Goal: Information Seeking & Learning: Find contact information

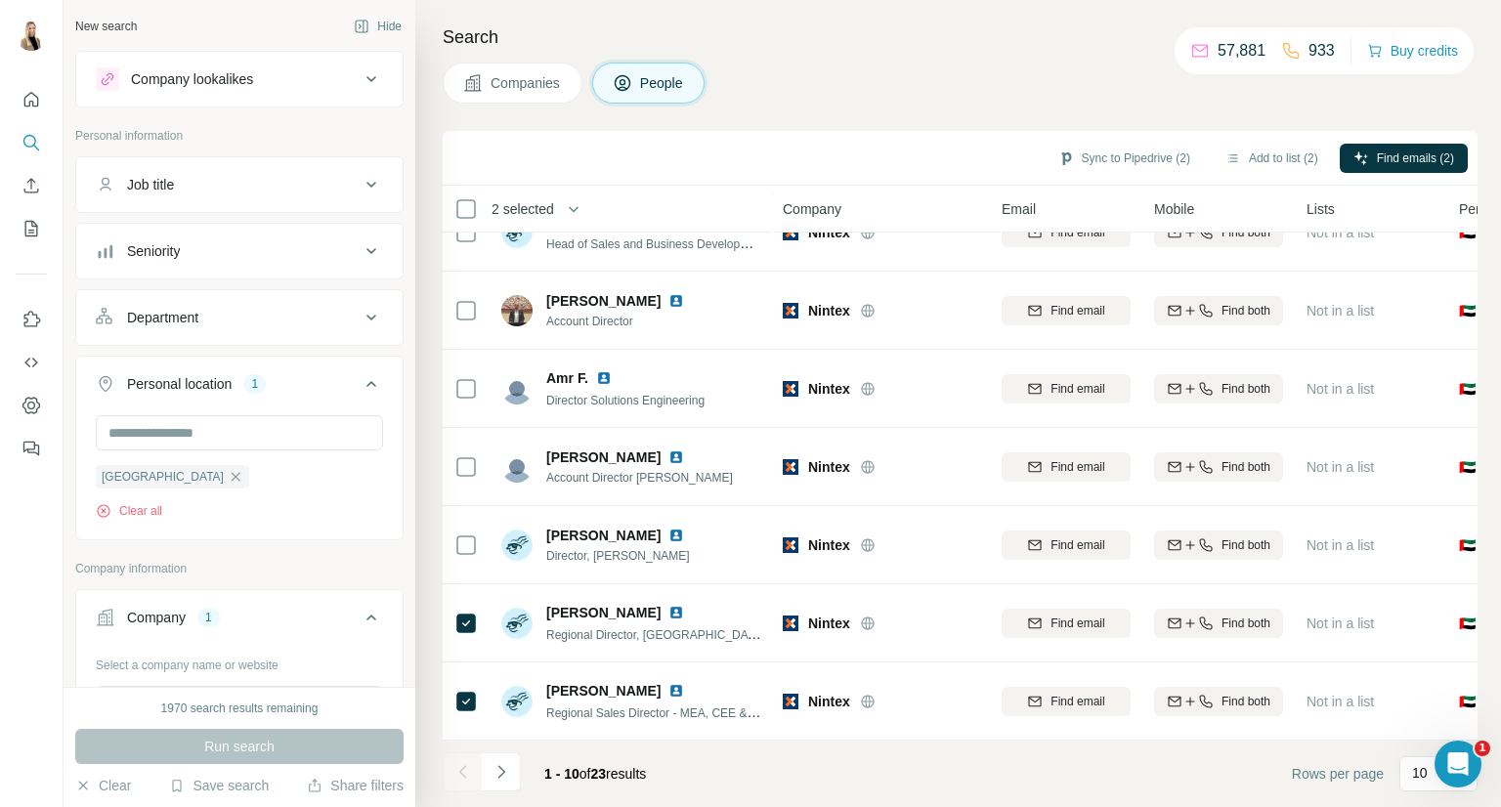
scroll to position [325, 0]
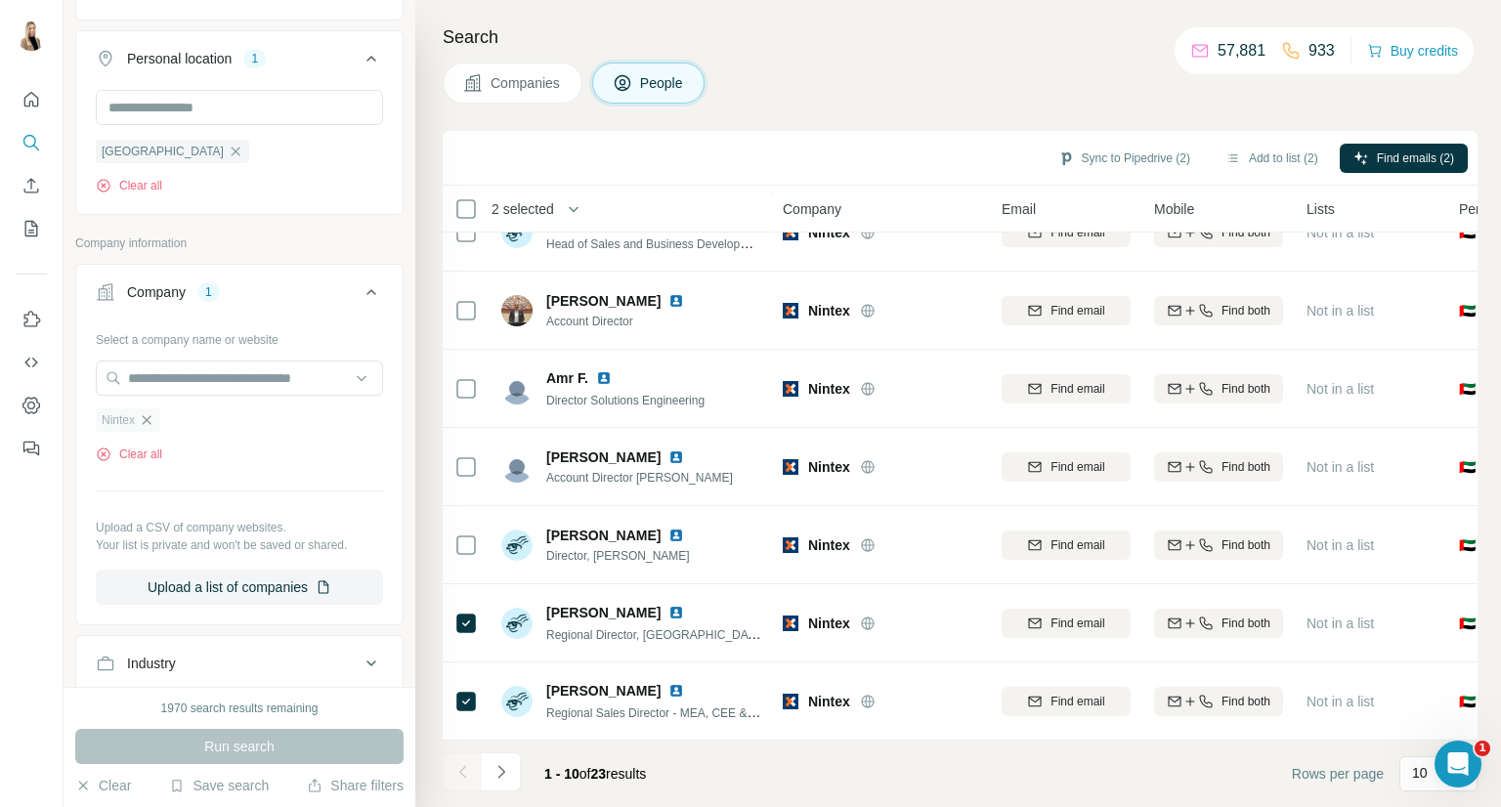
click at [150, 422] on icon "button" at bounding box center [147, 420] width 16 height 16
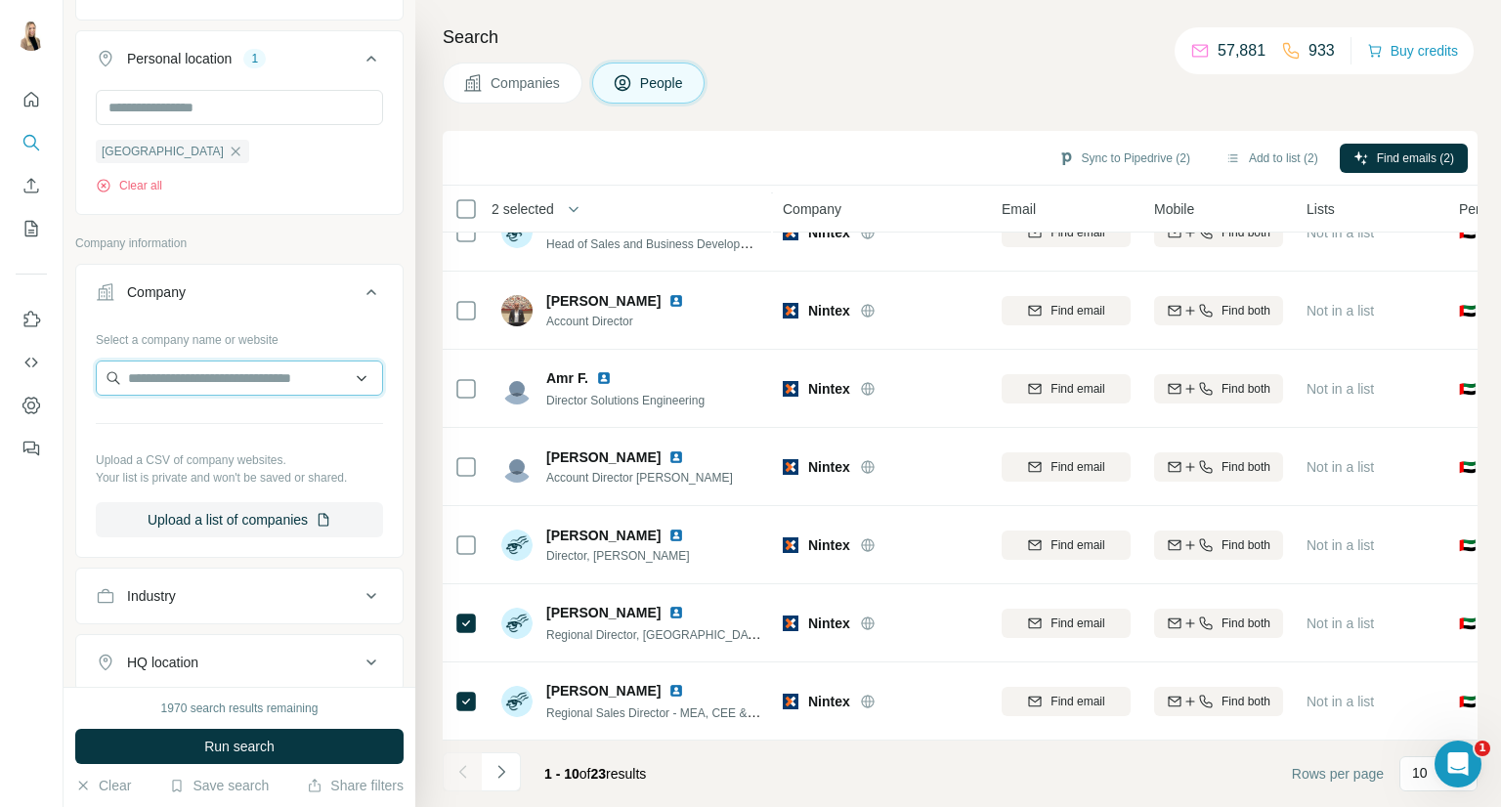
click at [182, 378] on input "text" at bounding box center [239, 377] width 287 height 35
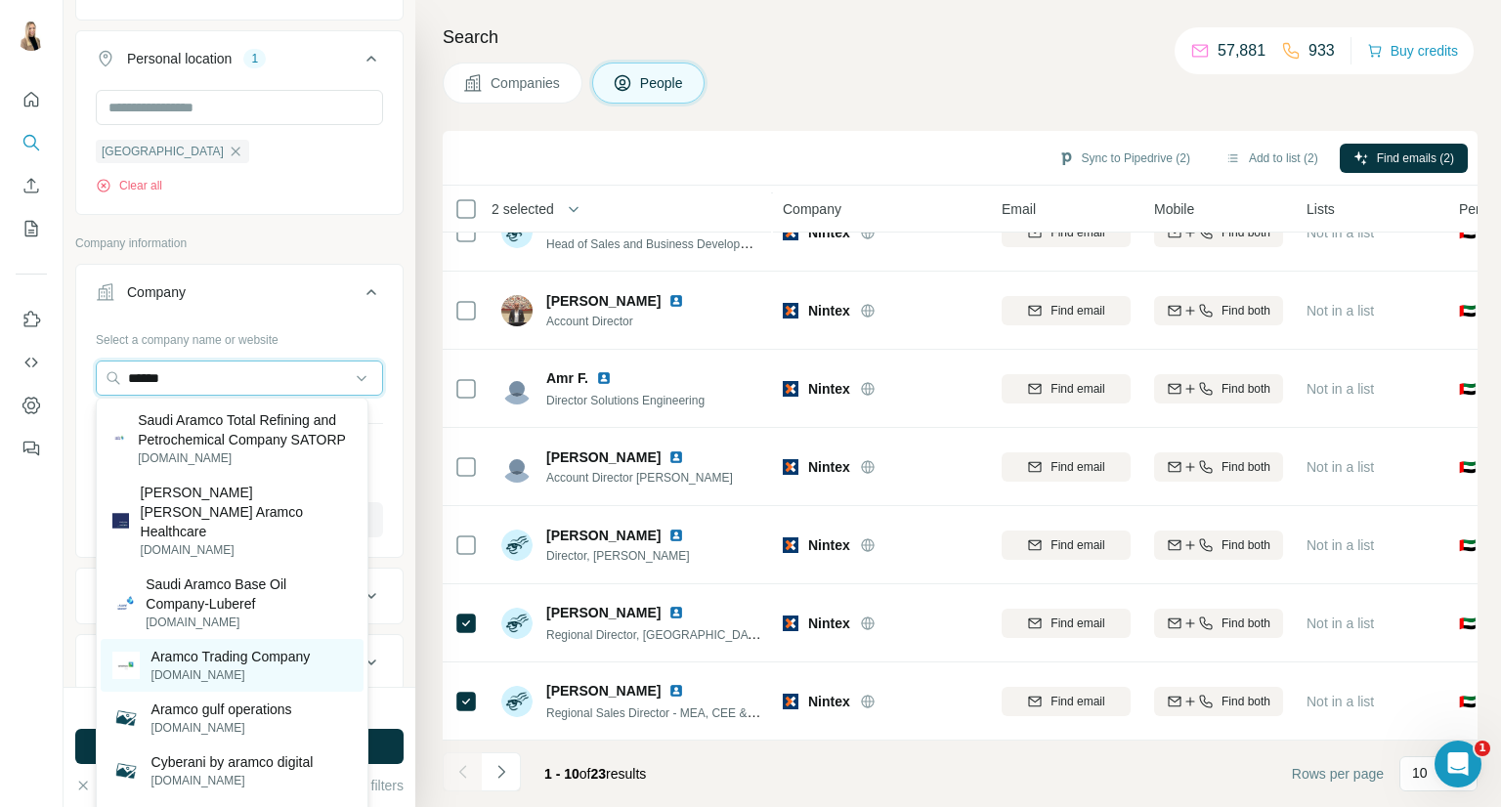
type input "******"
click at [268, 656] on p "Aramco Trading Company" at bounding box center [230, 657] width 159 height 20
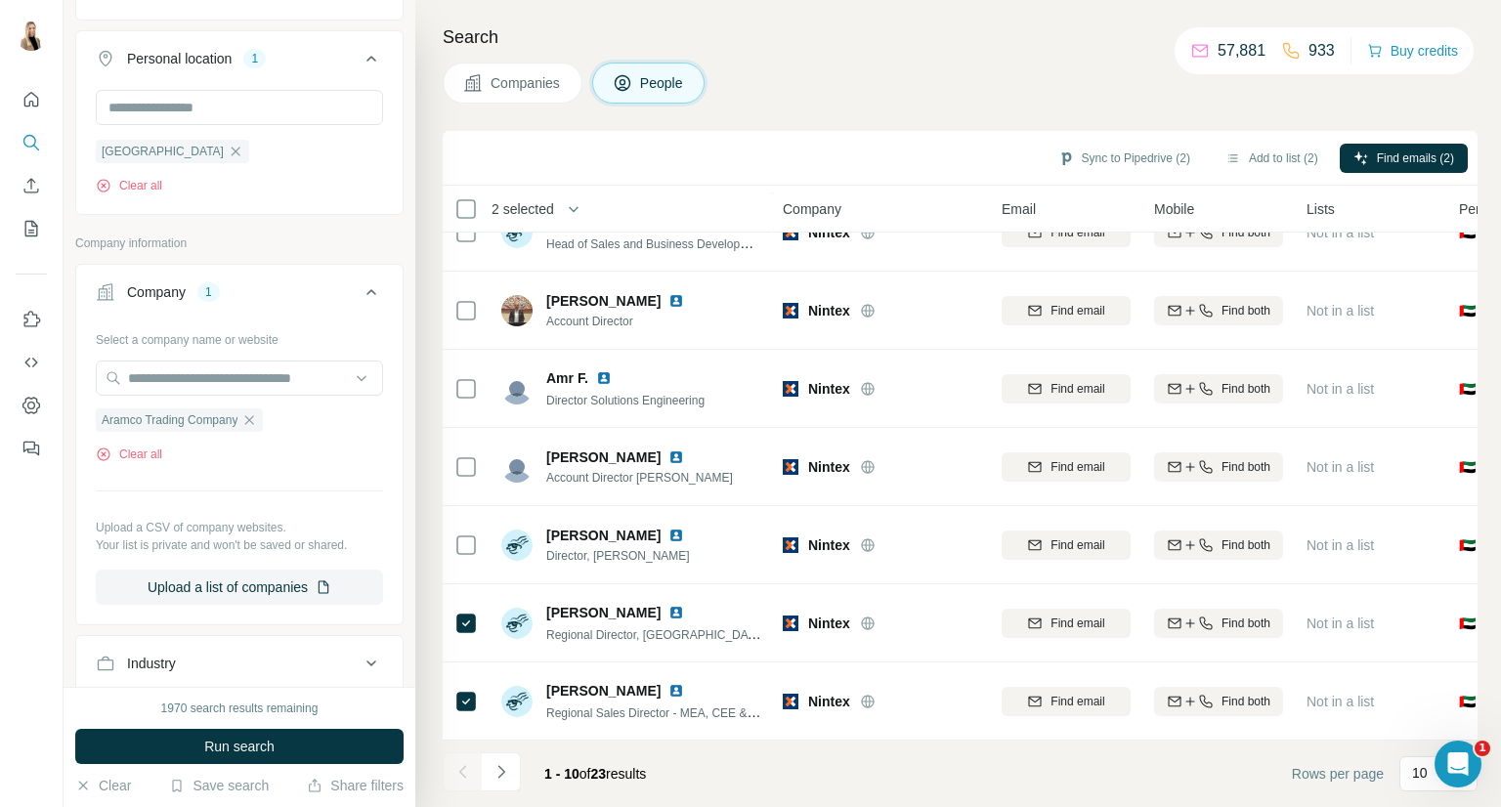
click at [189, 750] on button "Run search" at bounding box center [239, 746] width 328 height 35
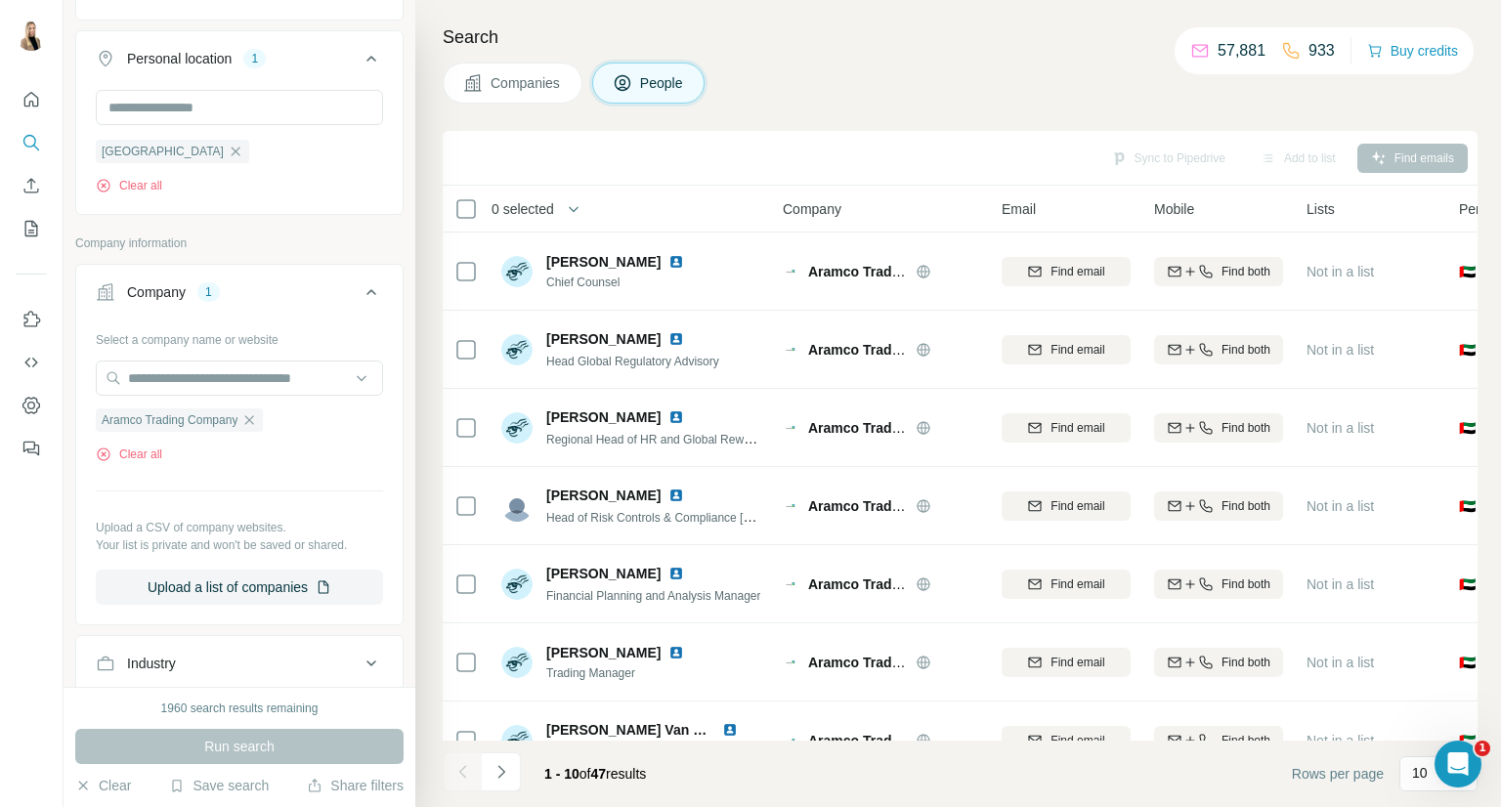
click at [520, 88] on span "Companies" at bounding box center [525, 83] width 71 height 20
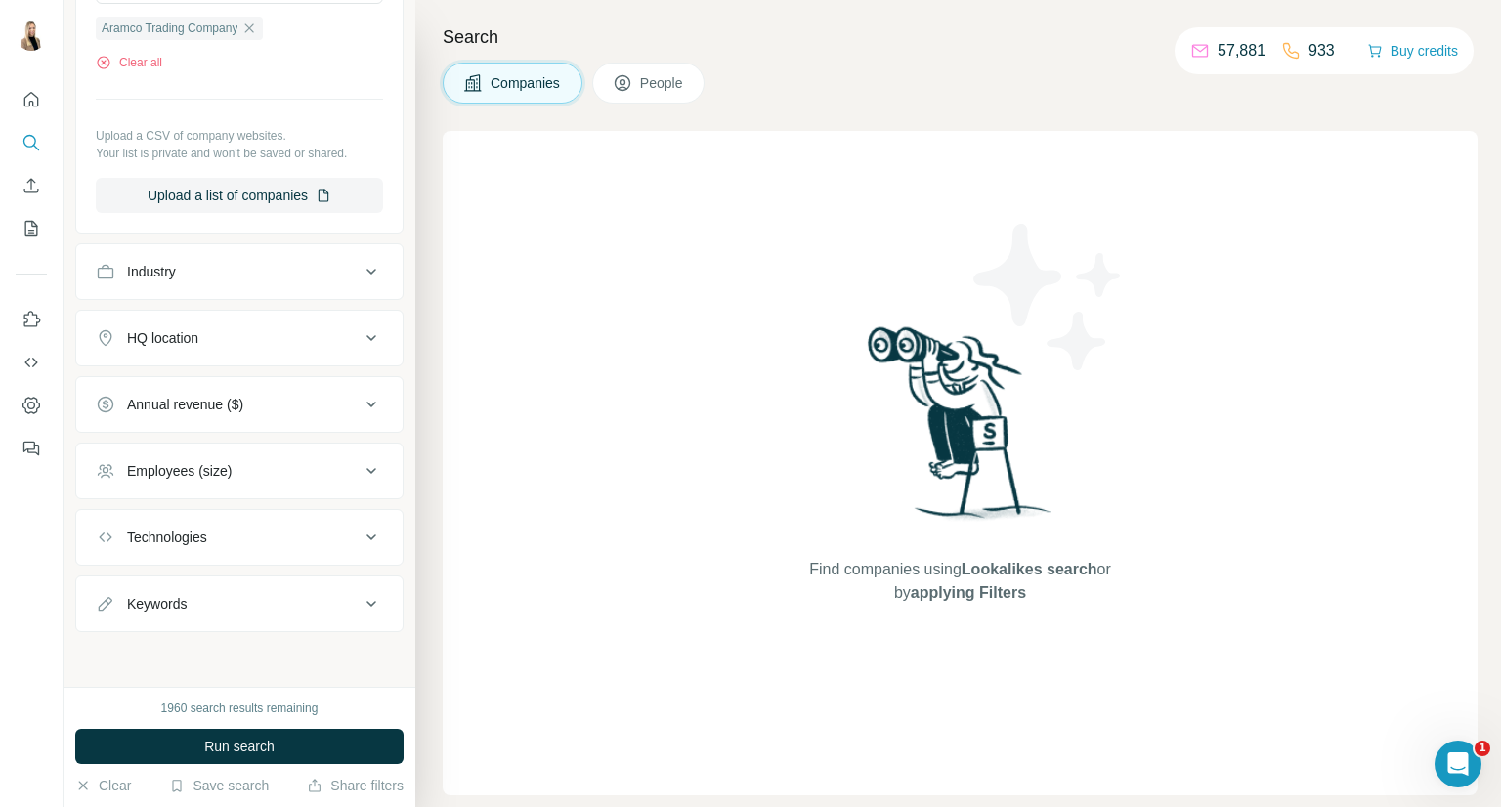
scroll to position [281, 0]
click at [219, 733] on button "Run search" at bounding box center [239, 746] width 328 height 35
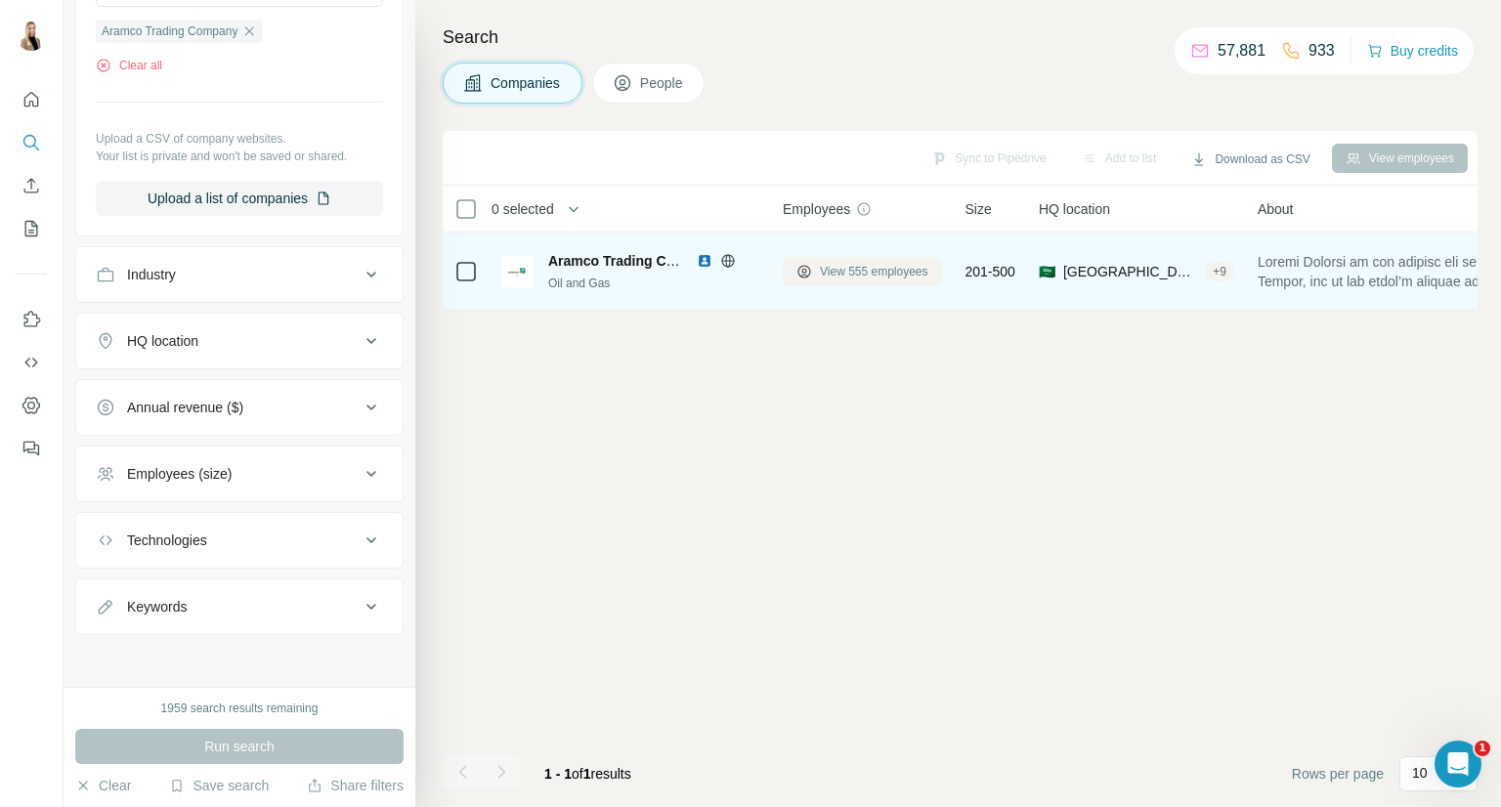
click at [891, 271] on span "View 555 employees" at bounding box center [874, 272] width 108 height 18
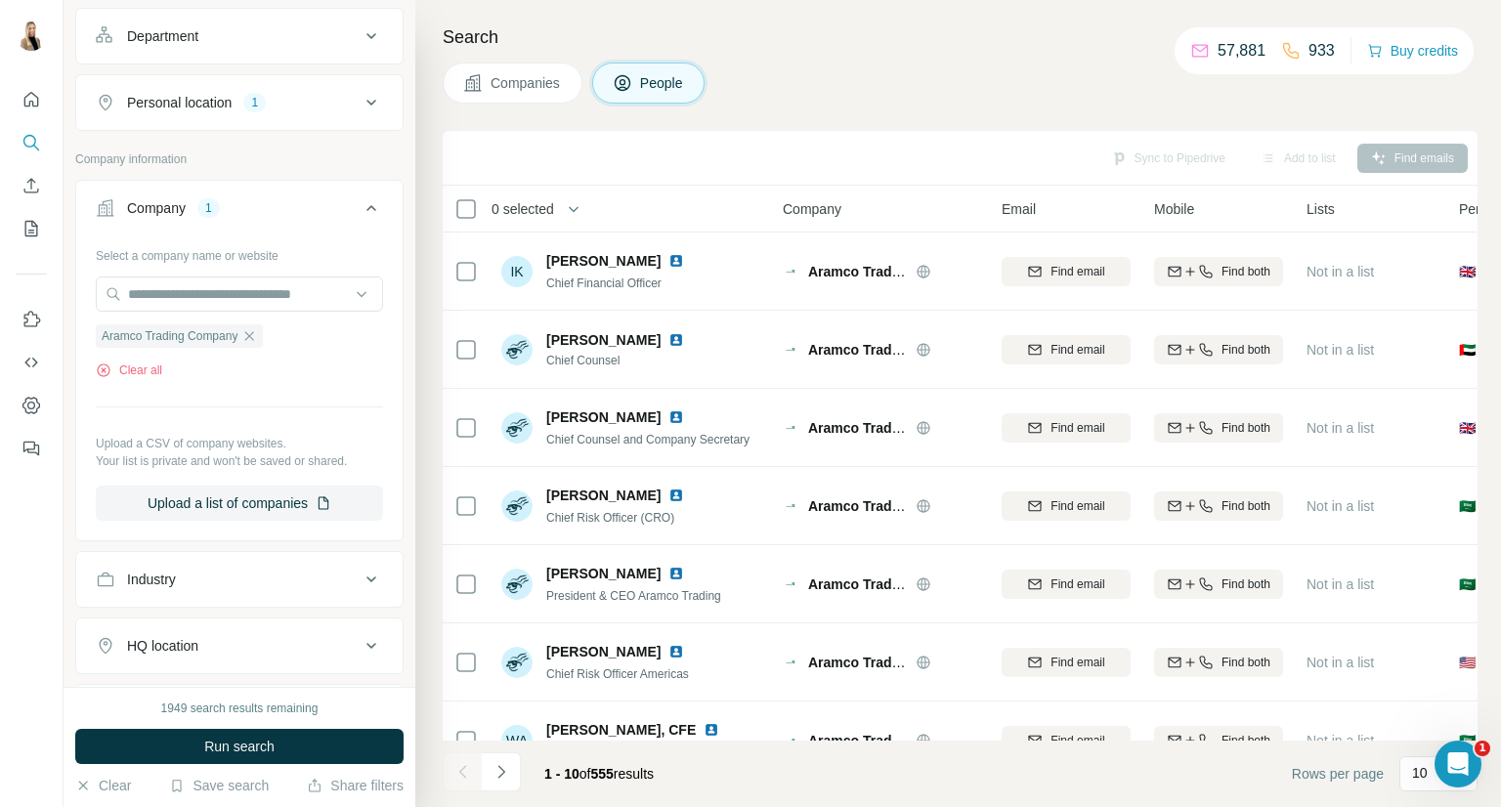
click at [281, 93] on div "Personal location 1" at bounding box center [228, 103] width 264 height 20
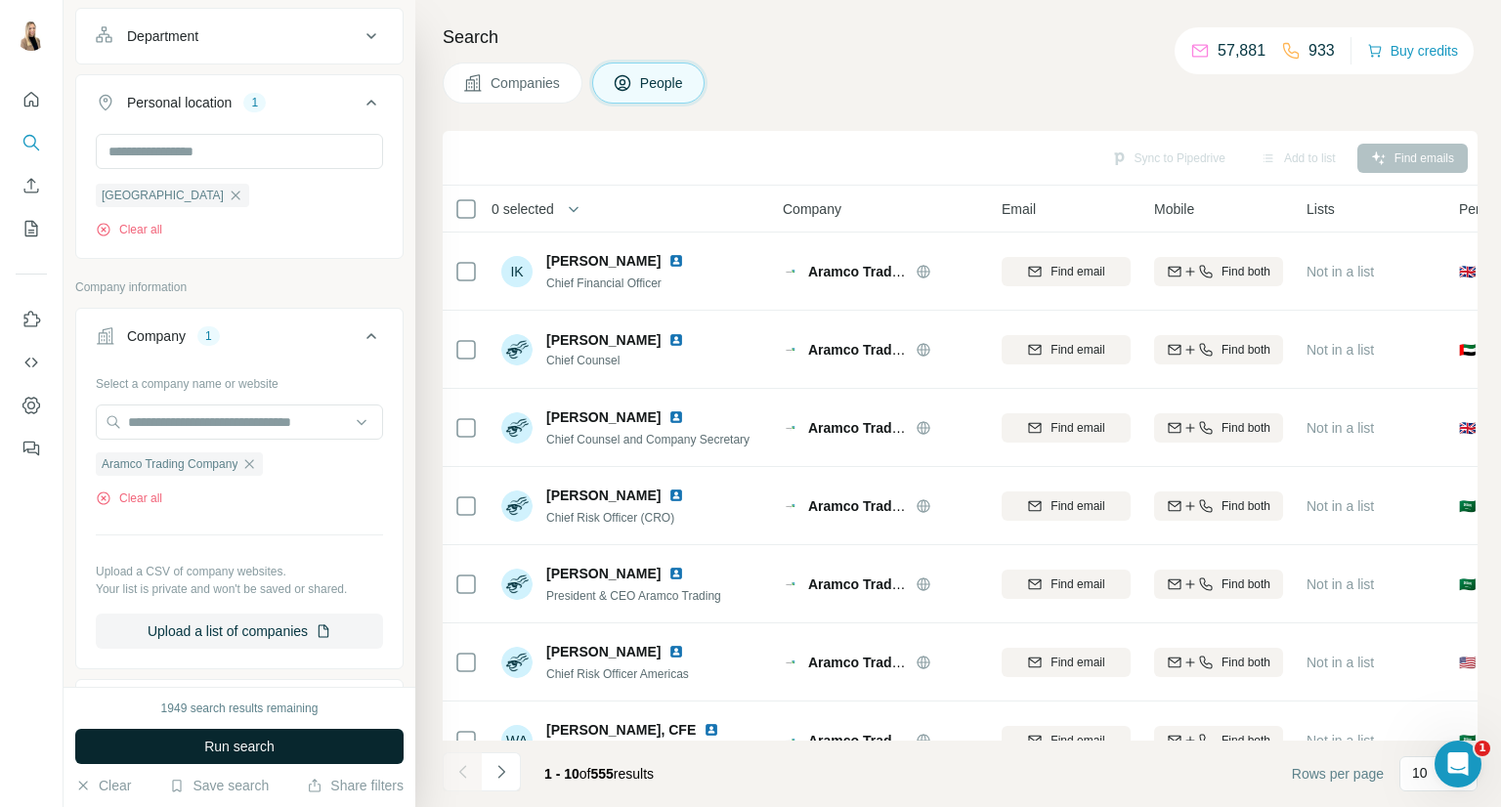
click at [204, 740] on span "Run search" at bounding box center [239, 747] width 70 height 20
